Goal: Task Accomplishment & Management: Use online tool/utility

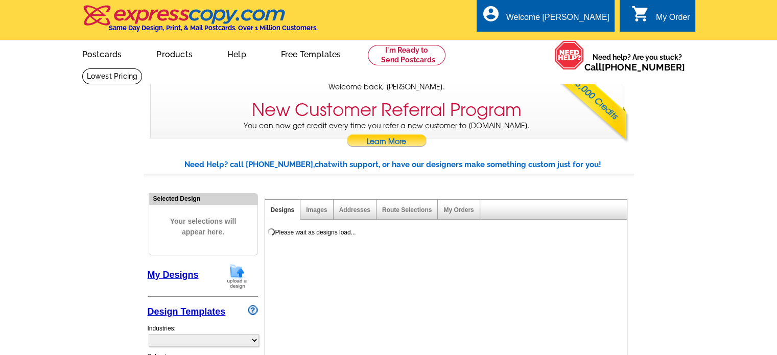
select select "785"
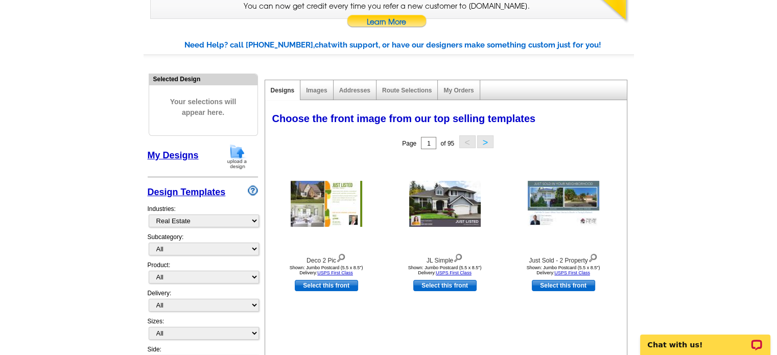
scroll to position [102, 0]
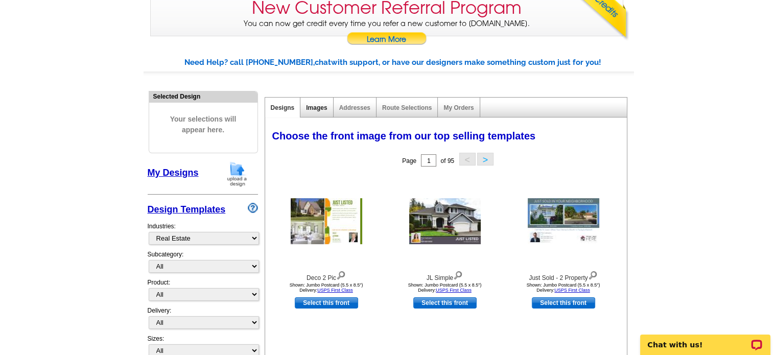
click at [316, 108] on link "Images" at bounding box center [316, 107] width 21 height 7
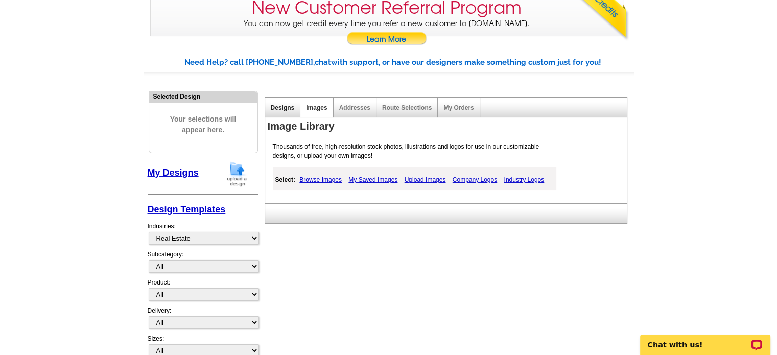
click at [284, 107] on link "Designs" at bounding box center [283, 107] width 24 height 7
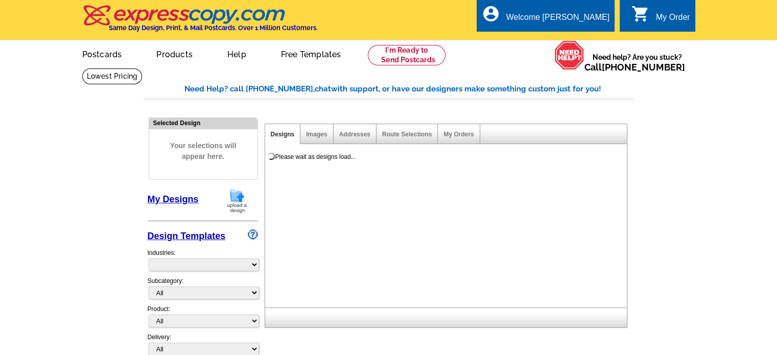
click at [280, 107] on div "Need Help? call [PHONE_NUMBER], chat with support, or have our designers make s…" at bounding box center [389, 256] width 490 height 346
select select "785"
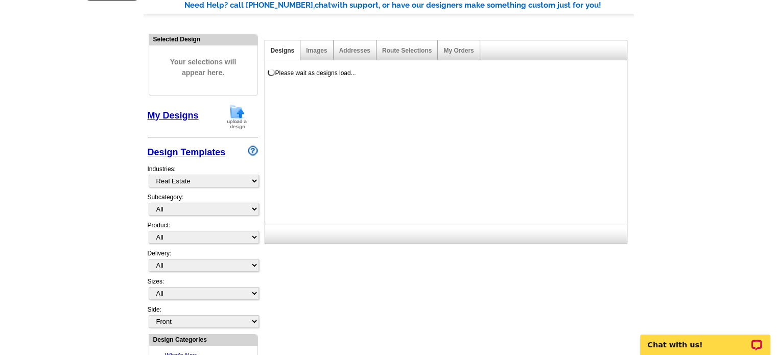
scroll to position [102, 0]
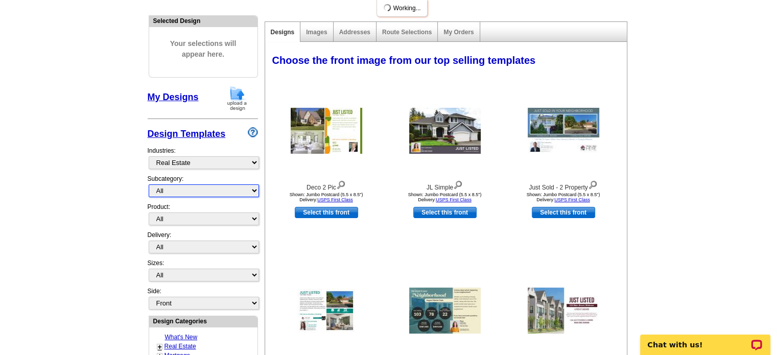
click at [209, 185] on select "All RE/MAX® Referrals [PERSON_NAME]® Berkshire Hathaway Home Services Century 2…" at bounding box center [204, 190] width 110 height 13
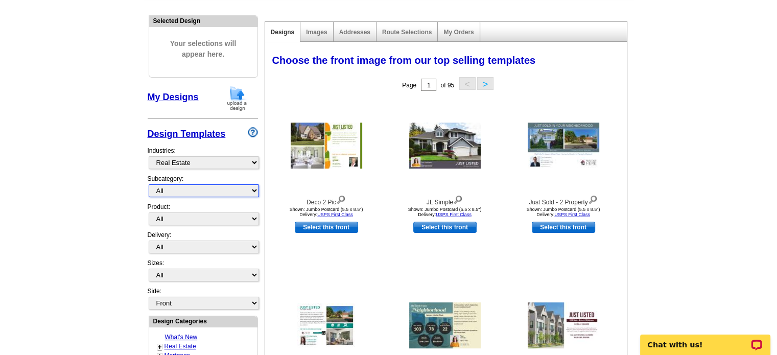
select select "788"
click at [149, 184] on select "All RE/MAX® Referrals [PERSON_NAME]® Berkshire Hathaway Home Services Century 2…" at bounding box center [204, 190] width 110 height 13
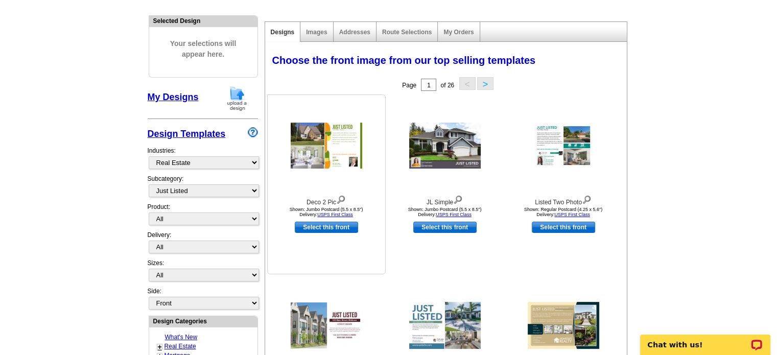
click at [322, 225] on link "Select this front" at bounding box center [326, 227] width 63 height 11
select select "2"
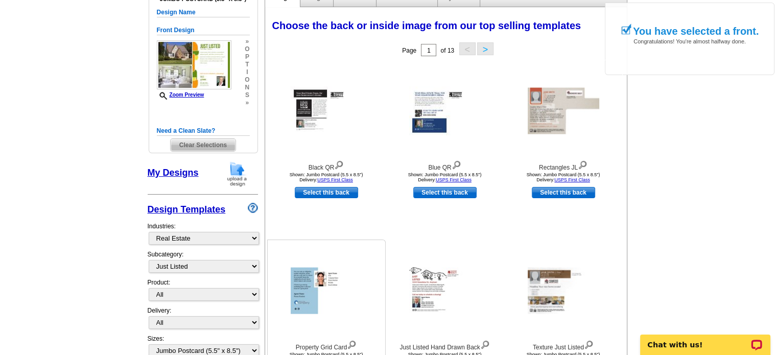
scroll to position [153, 0]
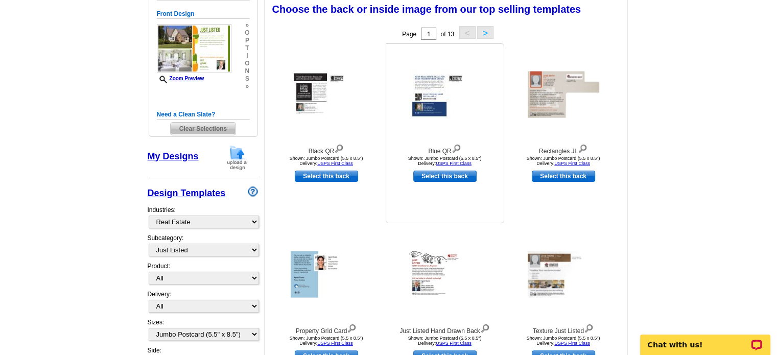
click at [436, 180] on link "Select this back" at bounding box center [444, 176] width 63 height 11
select select "front"
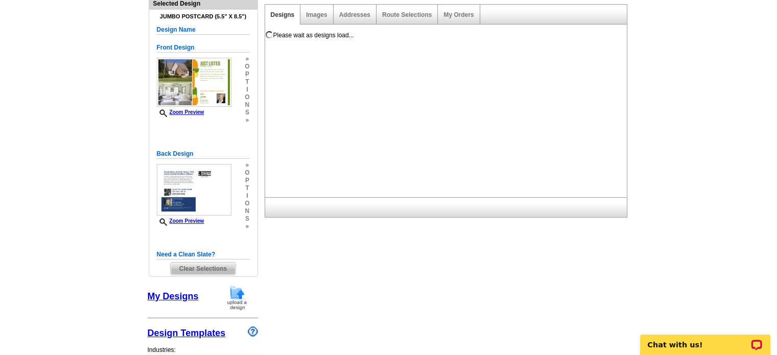
scroll to position [102, 0]
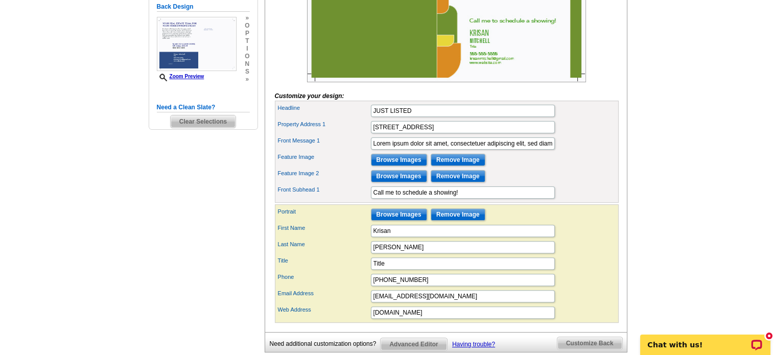
scroll to position [217, 0]
